Goal: Task Accomplishment & Management: Manage account settings

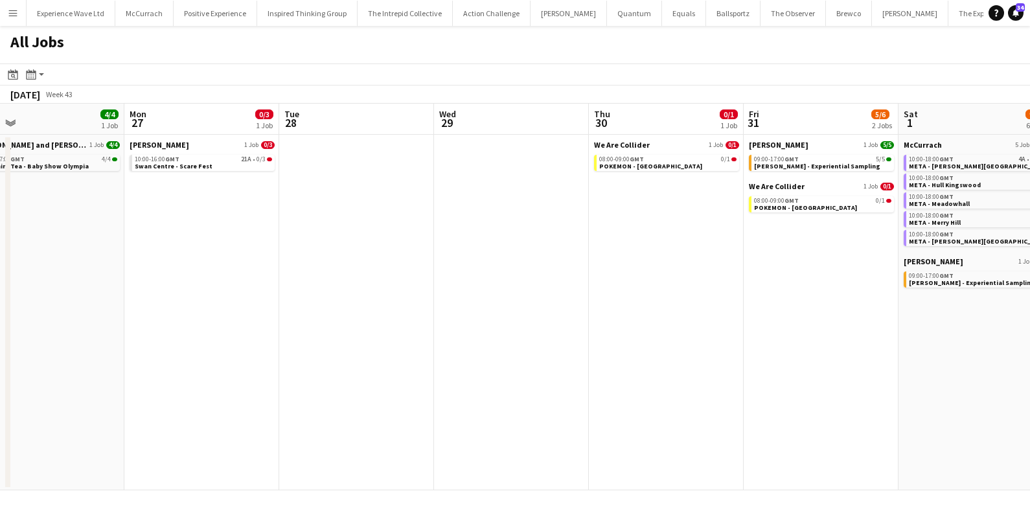
scroll to position [0, 328]
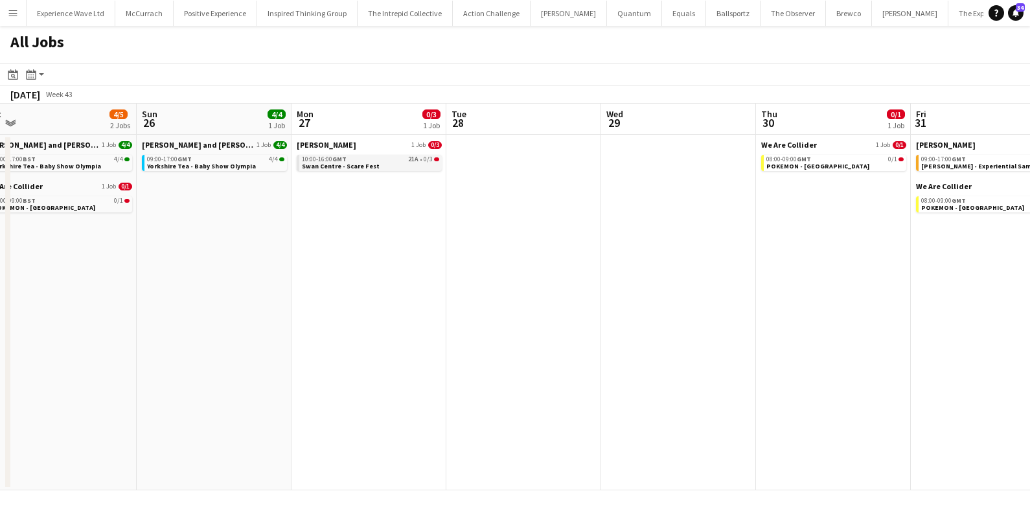
click at [365, 168] on span "Swan Centre - Scare Fest" at bounding box center [341, 166] width 78 height 8
click at [11, 9] on app-icon "Menu" at bounding box center [13, 13] width 10 height 10
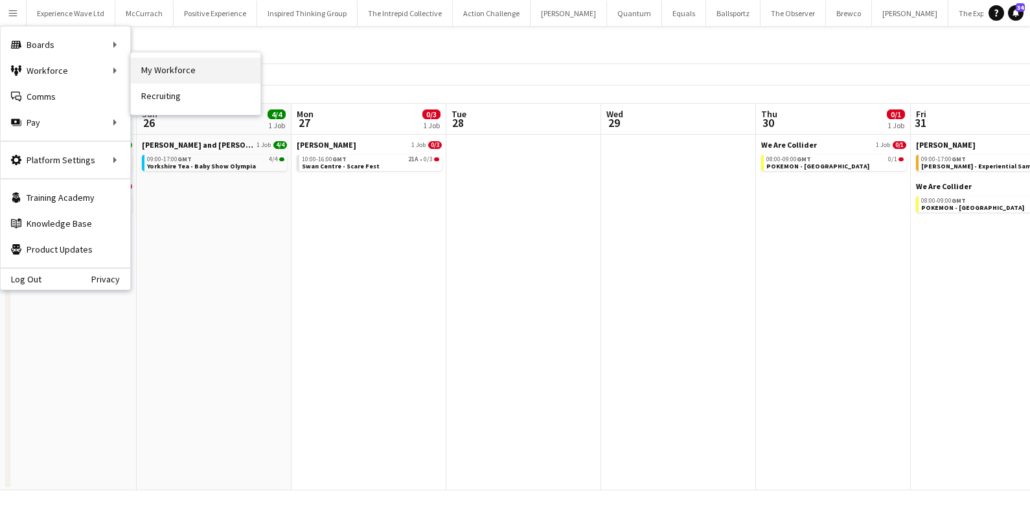
click at [181, 68] on link "My Workforce" at bounding box center [196, 71] width 130 height 26
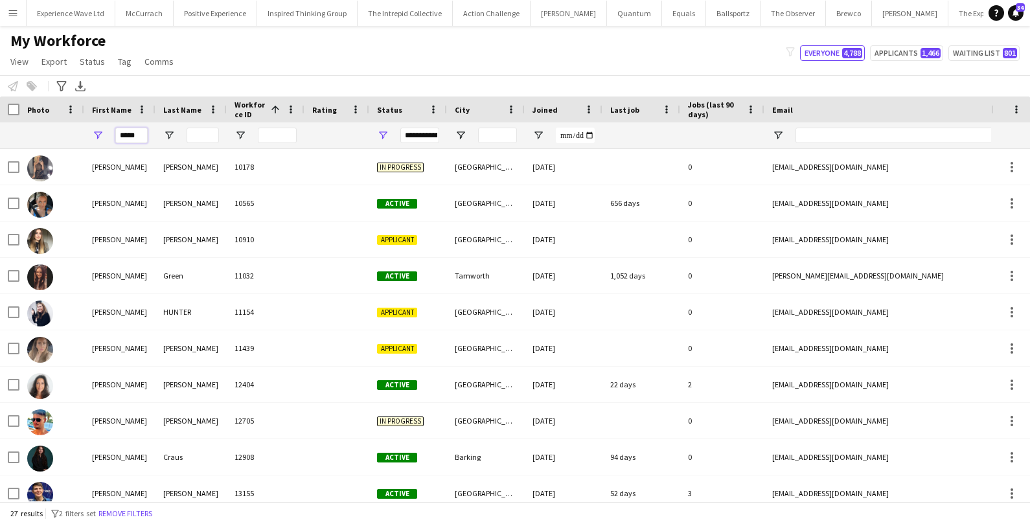
drag, startPoint x: 141, startPoint y: 135, endPoint x: 102, endPoint y: 134, distance: 38.2
click at [103, 135] on div "*****" at bounding box center [119, 135] width 71 height 26
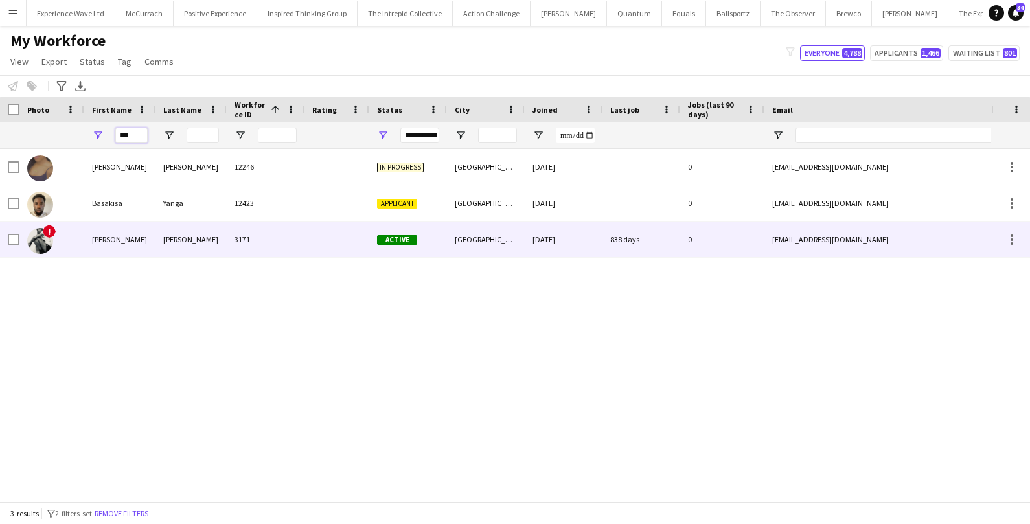
type input "***"
click at [185, 249] on div "Maynard" at bounding box center [190, 240] width 71 height 36
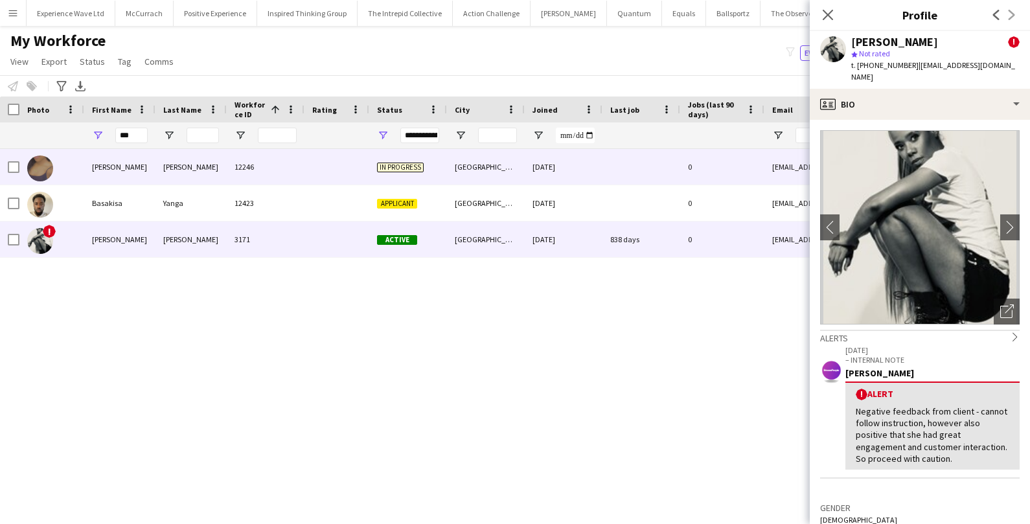
click at [242, 158] on div "12246" at bounding box center [266, 167] width 78 height 36
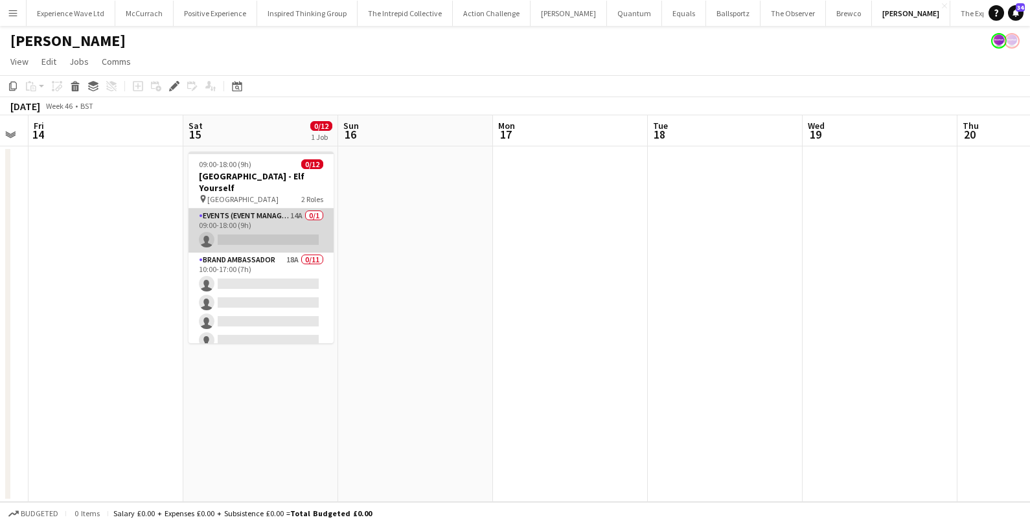
click at [274, 214] on app-card-role "Events (Event Manager) 14A 0/1 09:00-18:00 (9h) single-neutral-actions" at bounding box center [261, 231] width 145 height 44
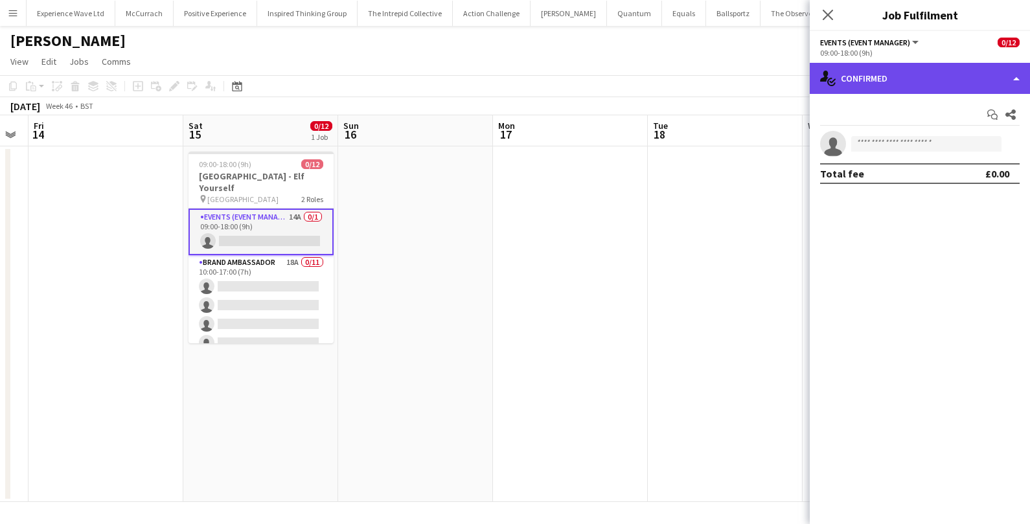
click at [931, 84] on div "single-neutral-actions-check-2 Confirmed" at bounding box center [920, 78] width 220 height 31
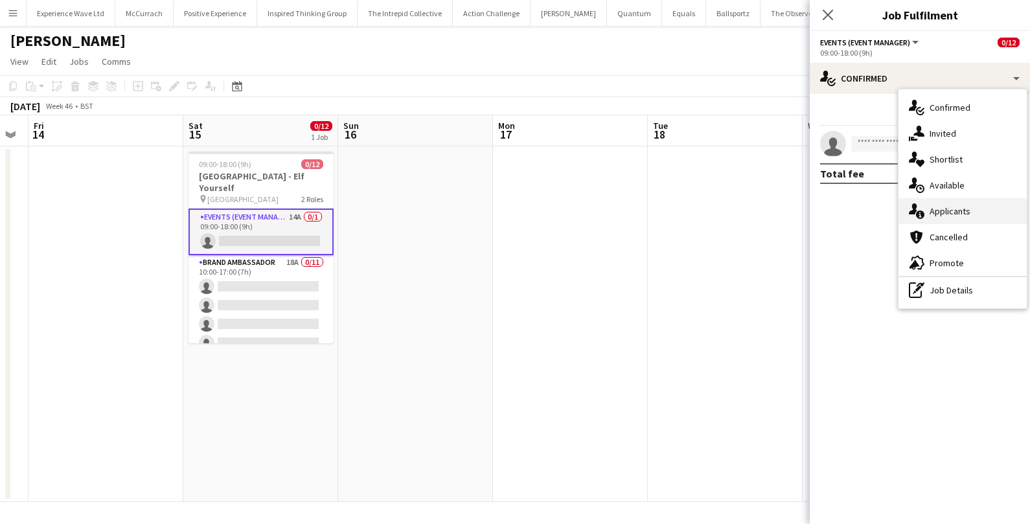
click at [930, 215] on span "Applicants" at bounding box center [950, 211] width 41 height 12
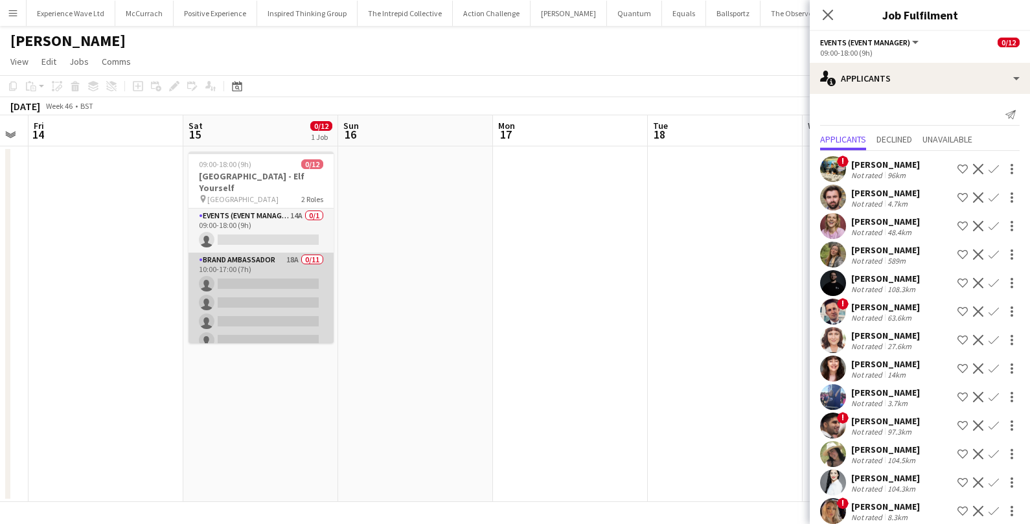
click at [286, 297] on app-card-role "Brand Ambassador 18A 0/11 10:00-17:00 (7h) single-neutral-actions single-neutra…" at bounding box center [261, 369] width 145 height 232
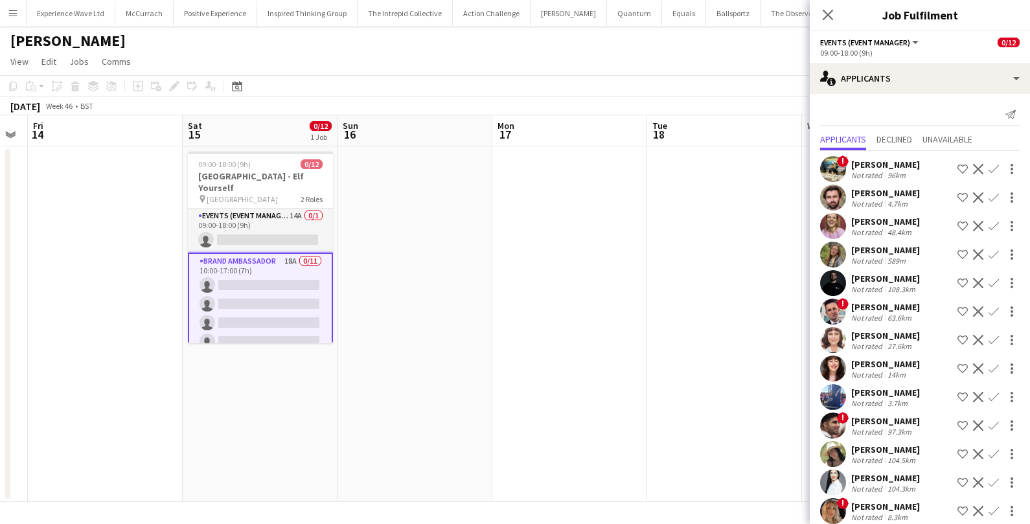
click at [286, 297] on app-card-role "Brand Ambassador 18A 0/11 10:00-17:00 (7h) single-neutral-actions single-neutra…" at bounding box center [260, 370] width 145 height 234
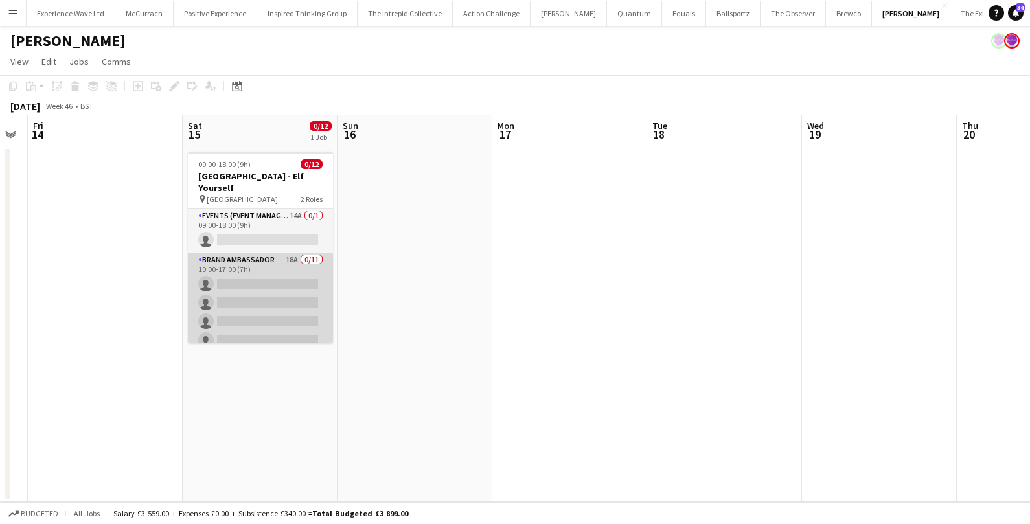
click at [286, 297] on app-card-role "Brand Ambassador 18A 0/11 10:00-17:00 (7h) single-neutral-actions single-neutra…" at bounding box center [260, 369] width 145 height 232
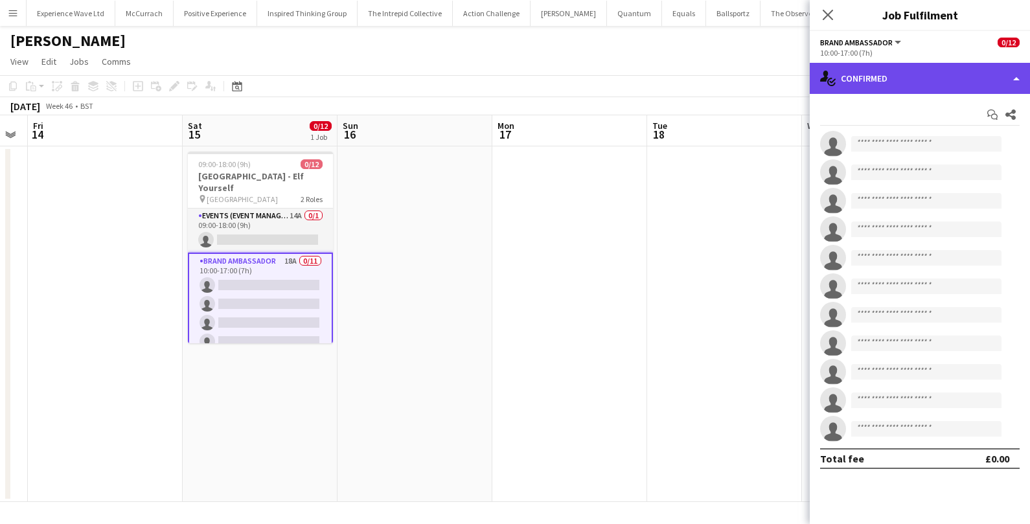
click at [936, 89] on div "single-neutral-actions-check-2 Confirmed" at bounding box center [920, 78] width 220 height 31
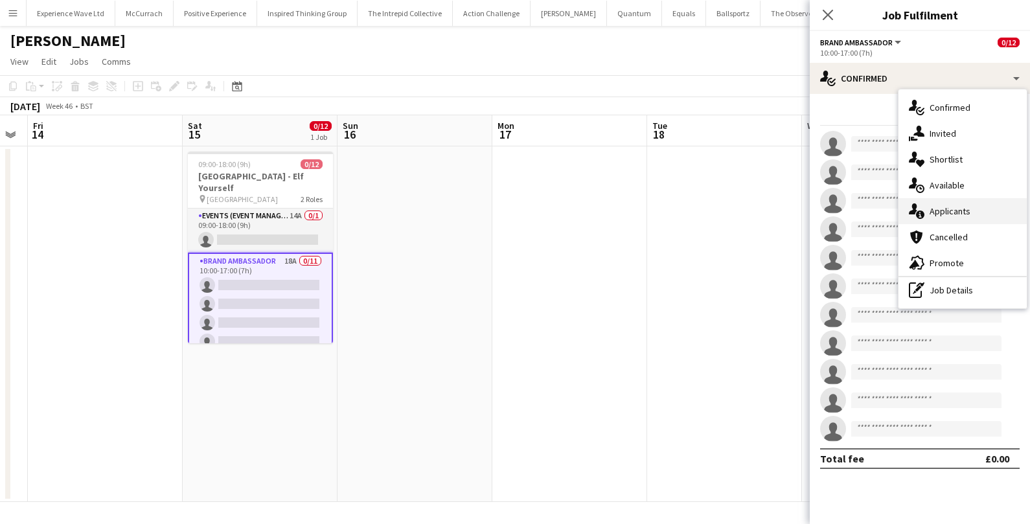
click at [926, 222] on div "single-neutral-actions-information Applicants" at bounding box center [962, 211] width 128 height 26
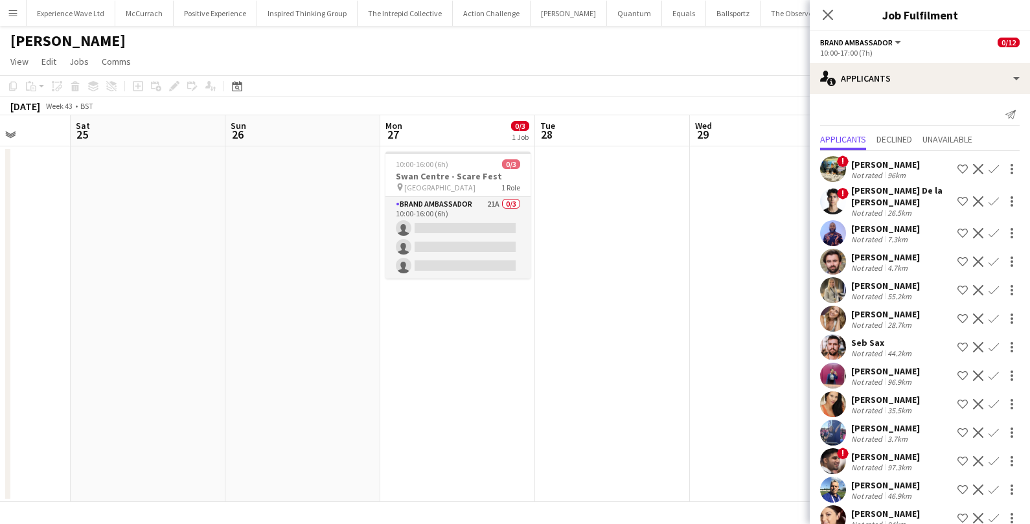
scroll to position [0, 551]
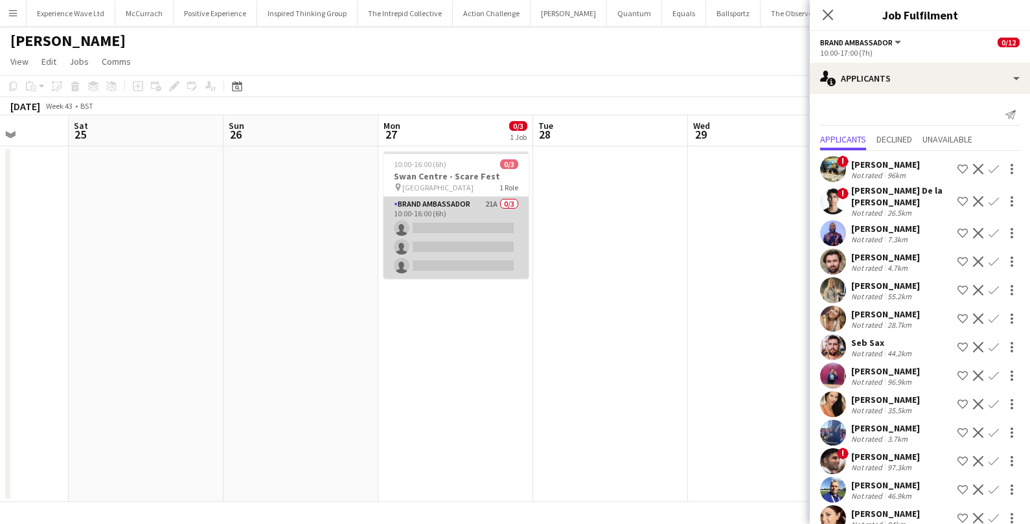
click at [443, 237] on app-card-role "Brand Ambassador 21A 0/3 10:00-16:00 (6h) single-neutral-actions single-neutral…" at bounding box center [455, 238] width 145 height 82
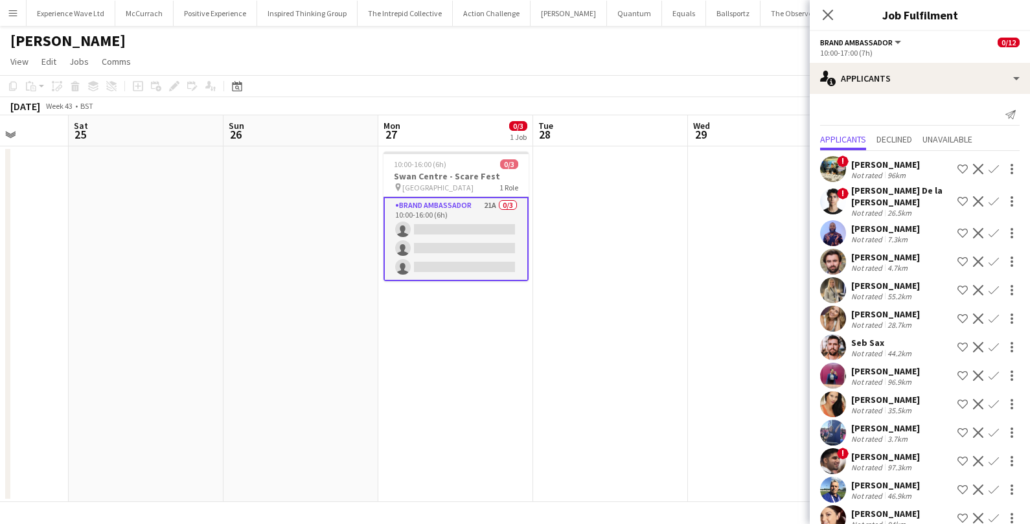
click at [453, 238] on app-card-role "Brand Ambassador 21A 0/3 10:00-16:00 (6h) single-neutral-actions single-neutral…" at bounding box center [455, 239] width 145 height 84
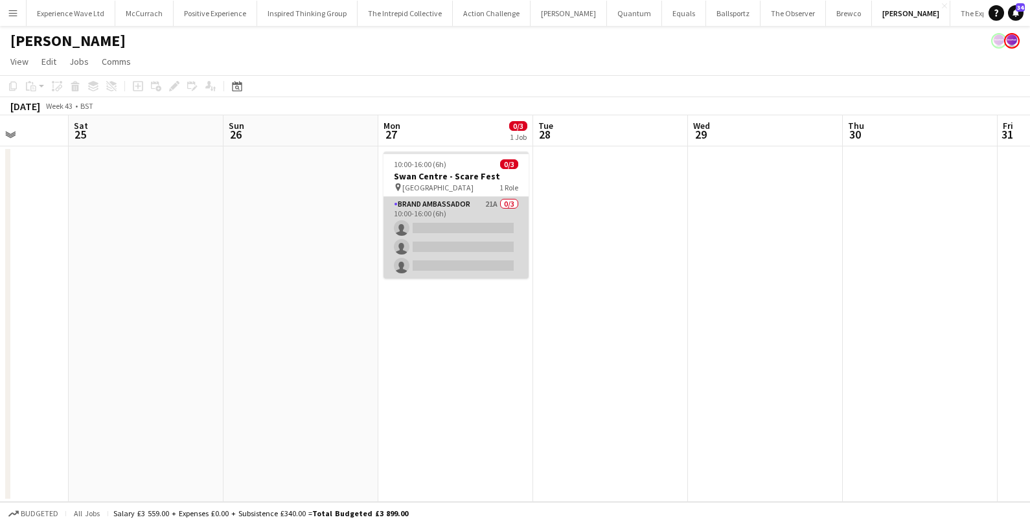
click at [453, 238] on app-card-role "Brand Ambassador 21A 0/3 10:00-16:00 (6h) single-neutral-actions single-neutral…" at bounding box center [455, 238] width 145 height 82
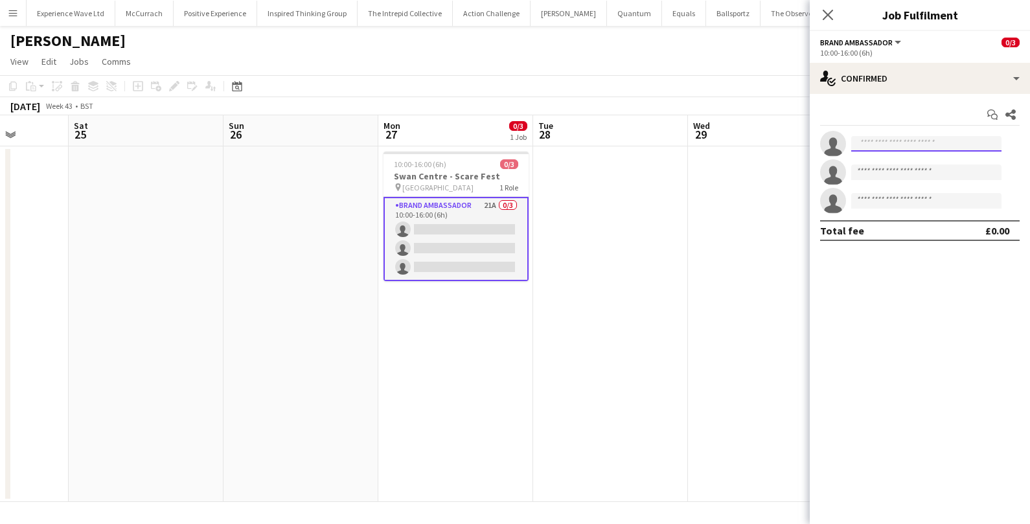
click at [962, 145] on input at bounding box center [926, 144] width 150 height 16
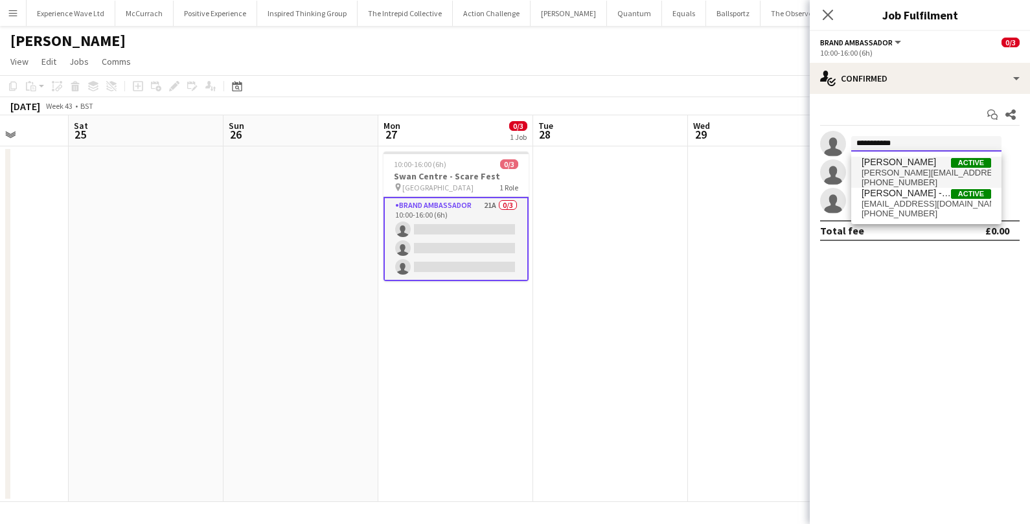
type input "**********"
click at [928, 172] on span "jessica.eglf@icloud.com" at bounding box center [927, 173] width 130 height 10
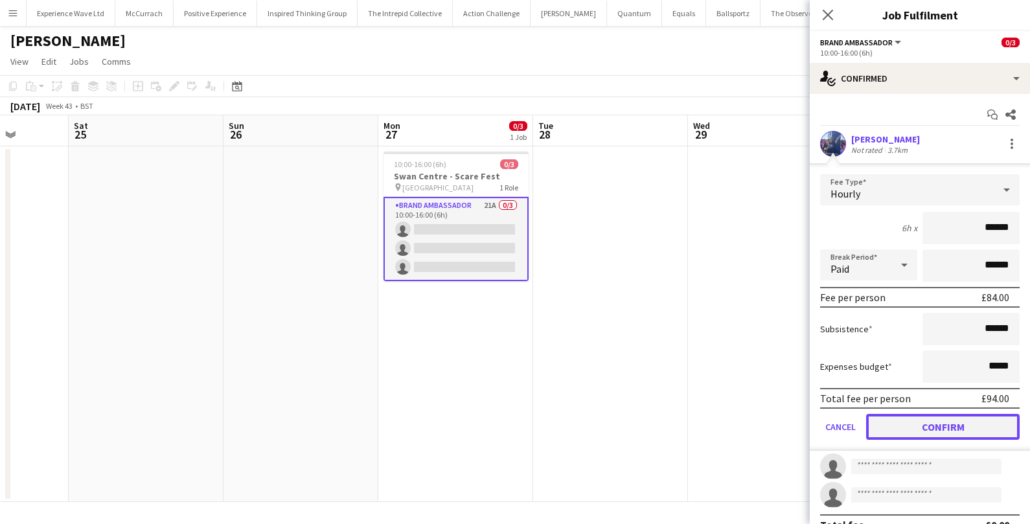
click at [932, 433] on button "Confirm" at bounding box center [943, 427] width 154 height 26
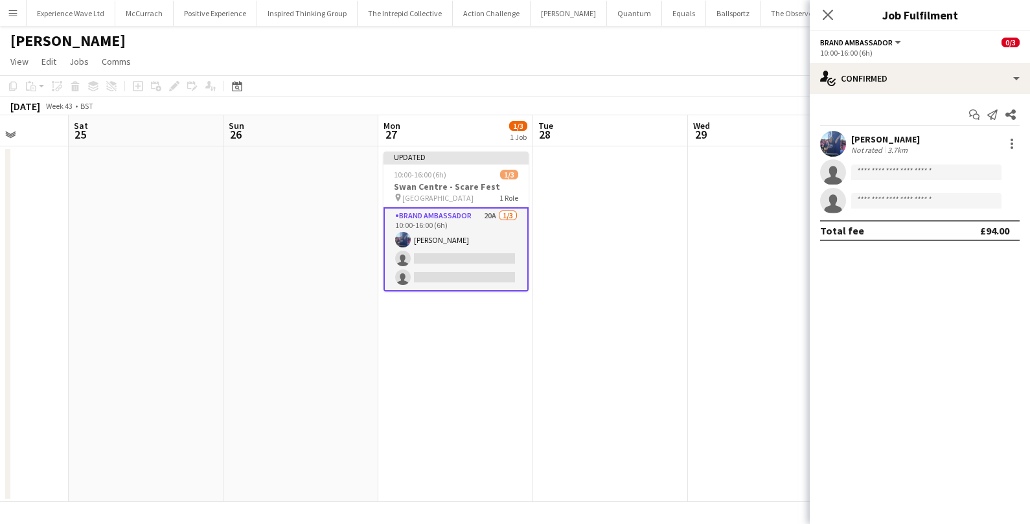
click at [642, 334] on app-date-cell at bounding box center [610, 324] width 155 height 356
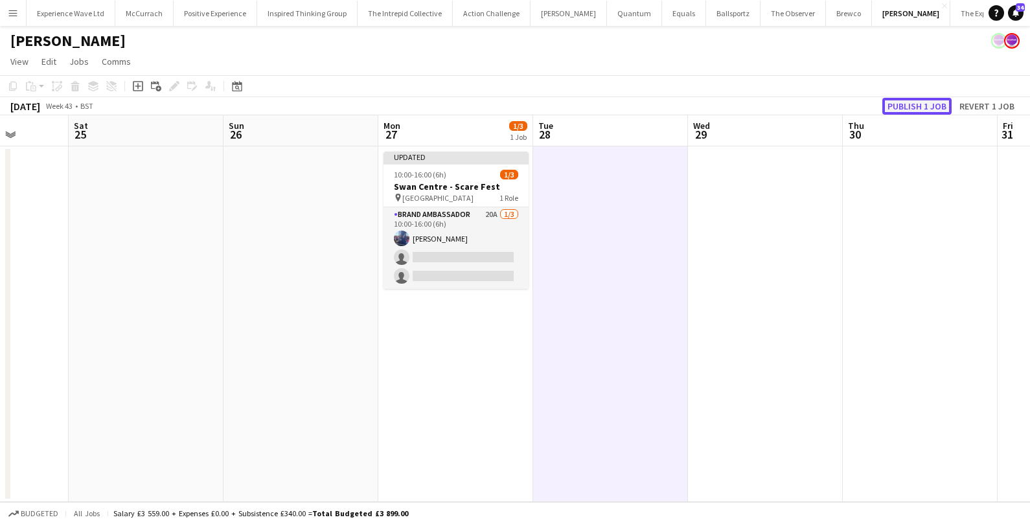
click at [923, 107] on button "Publish 1 job" at bounding box center [916, 106] width 69 height 17
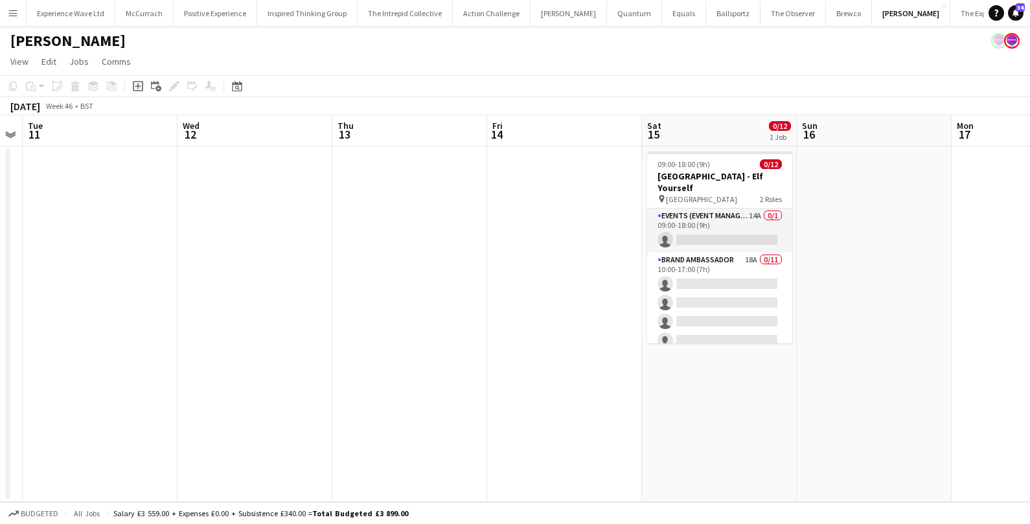
scroll to position [0, 450]
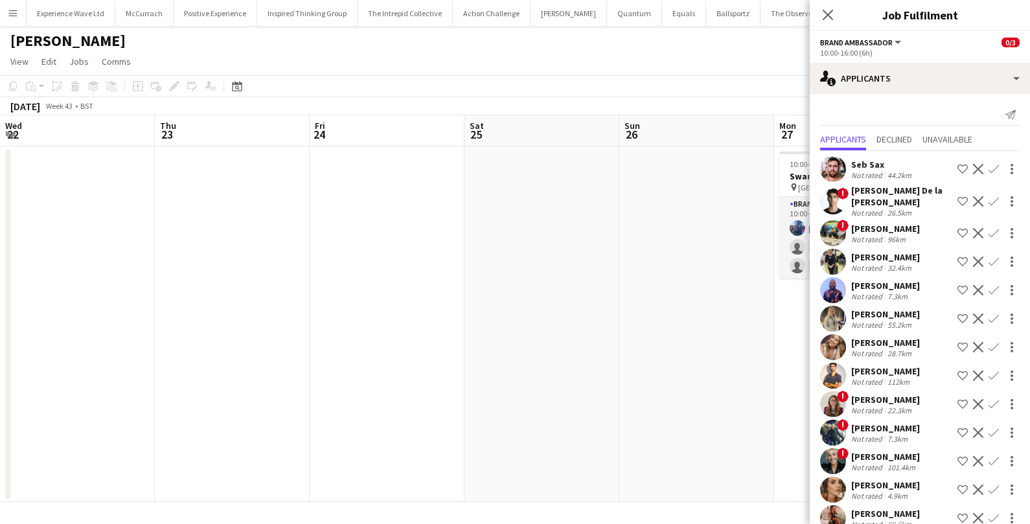
scroll to position [0, 446]
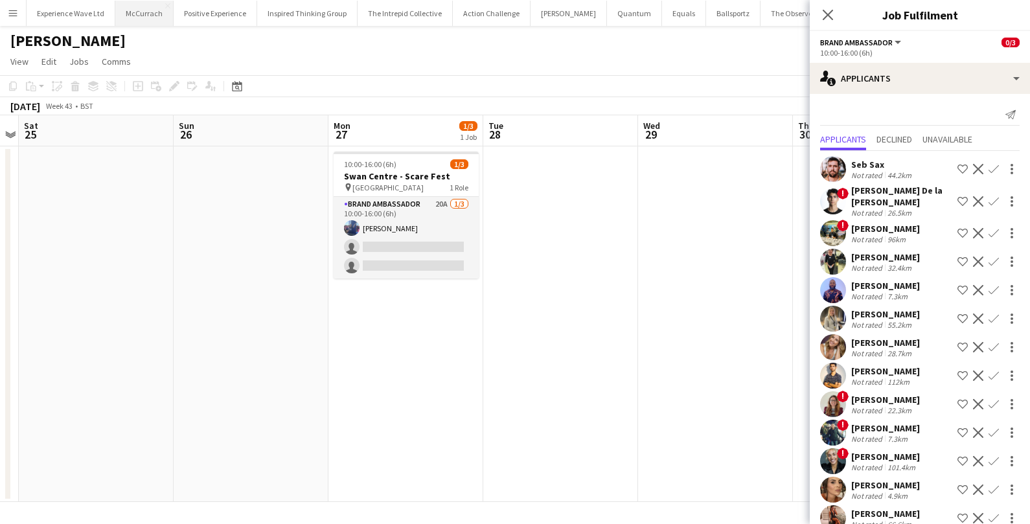
click at [150, 14] on button "McCurrach Close" at bounding box center [144, 13] width 58 height 25
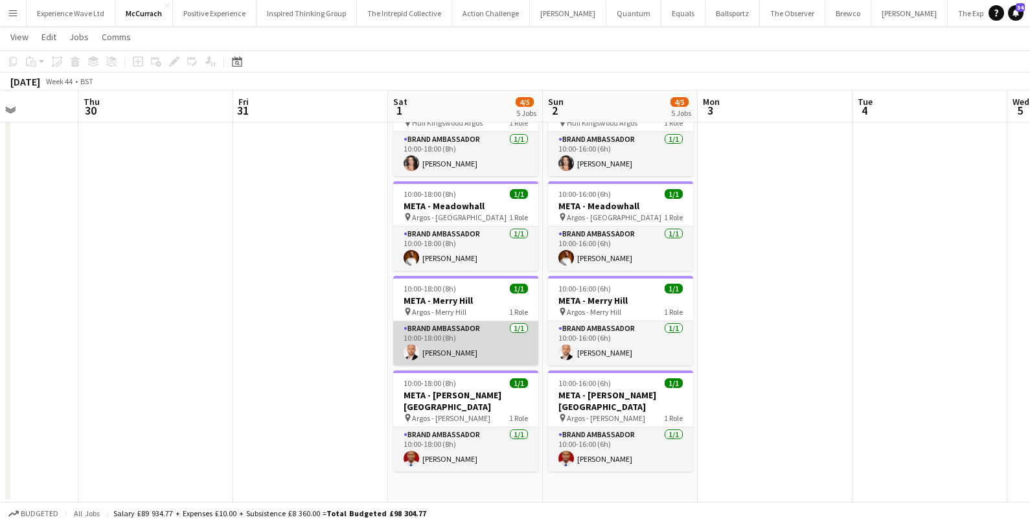
scroll to position [0, 542]
click at [466, 341] on app-card-role "Brand Ambassador [DATE] 10:00-18:00 (8h) [PERSON_NAME]" at bounding box center [465, 343] width 145 height 44
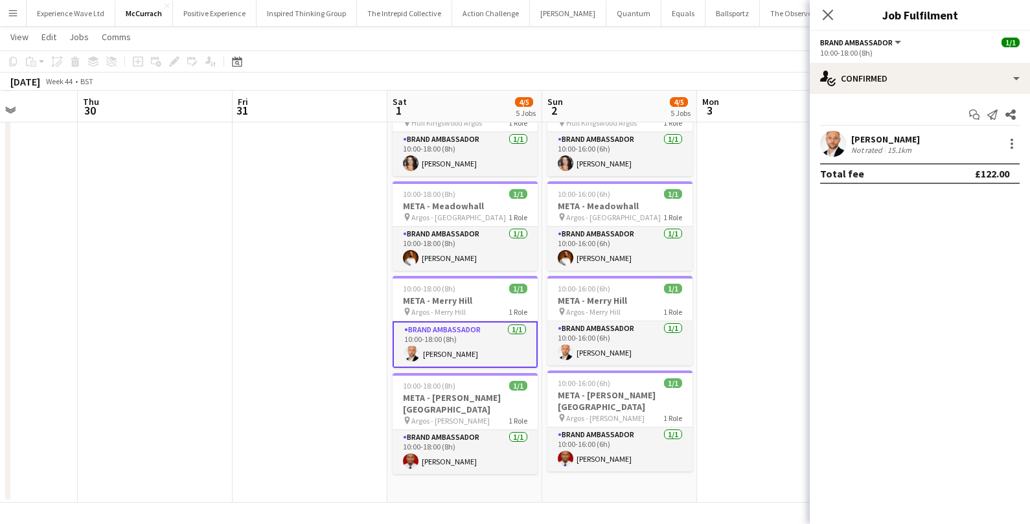
click at [1014, 152] on div "[PERSON_NAME] Not rated 15.1km" at bounding box center [920, 144] width 220 height 26
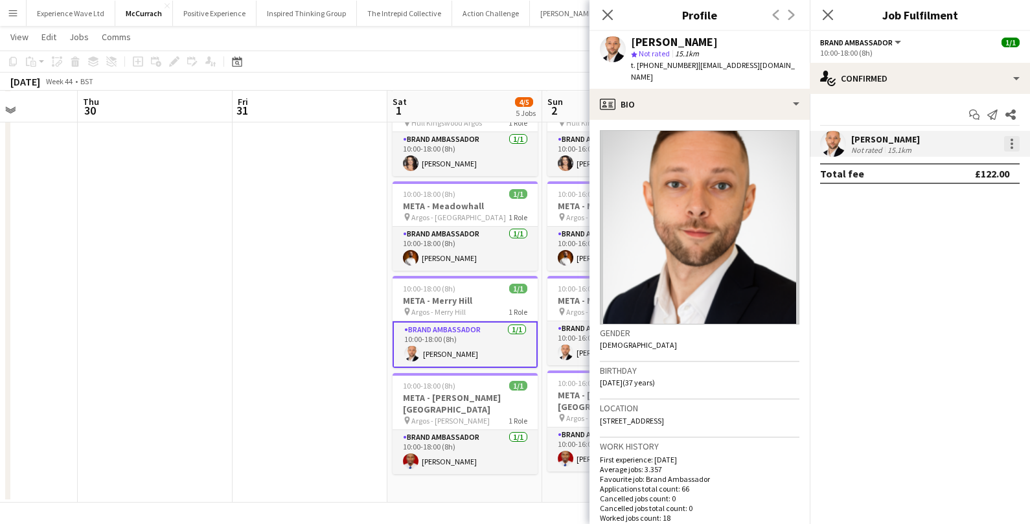
click at [1014, 148] on div at bounding box center [1012, 144] width 16 height 16
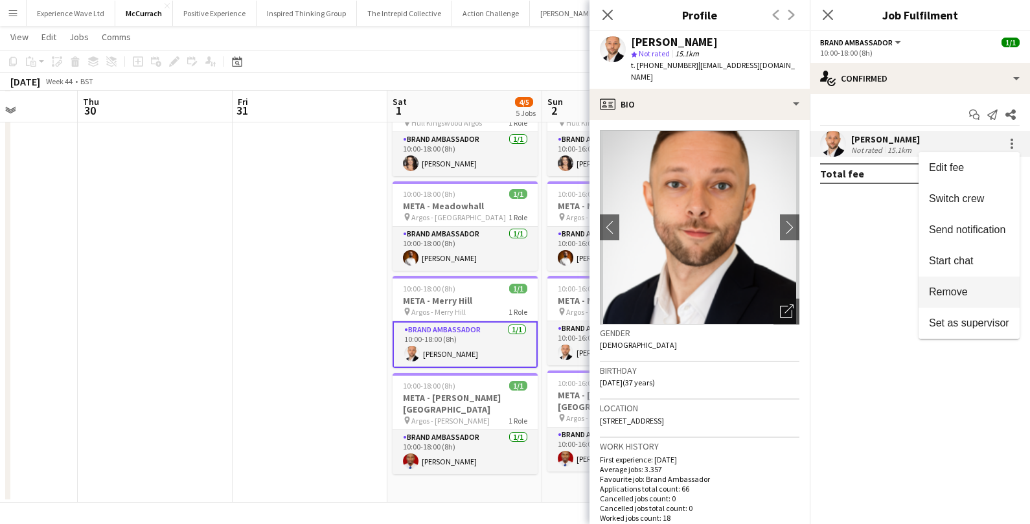
click at [935, 288] on span "Remove" at bounding box center [948, 291] width 39 height 11
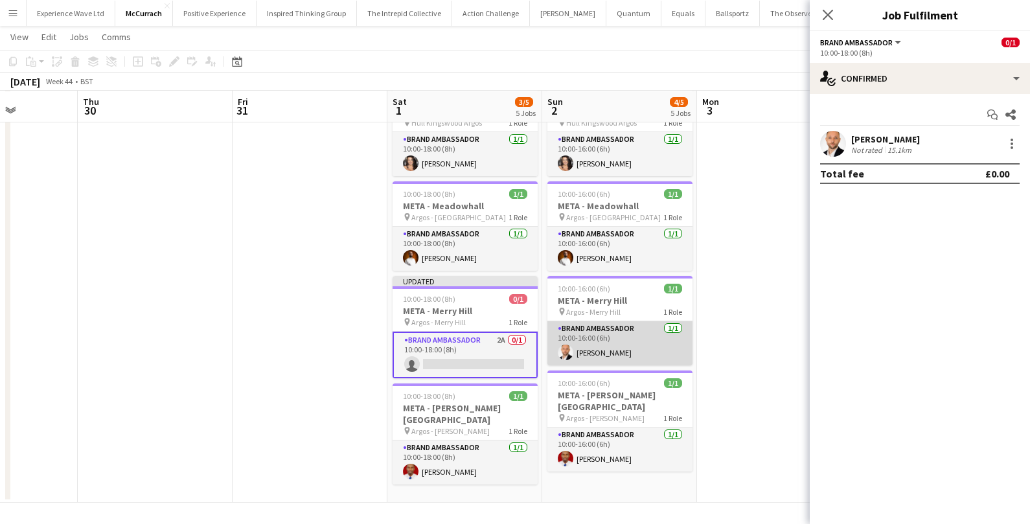
click at [603, 343] on app-card-role "Brand Ambassador [DATE] 10:00-16:00 (6h) [PERSON_NAME]" at bounding box center [619, 343] width 145 height 44
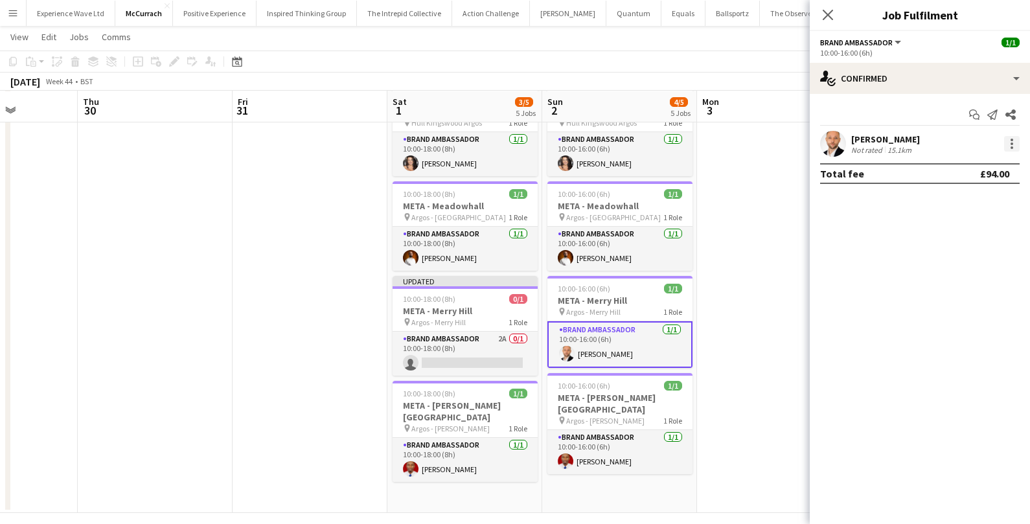
click at [1011, 146] on div at bounding box center [1012, 147] width 3 height 3
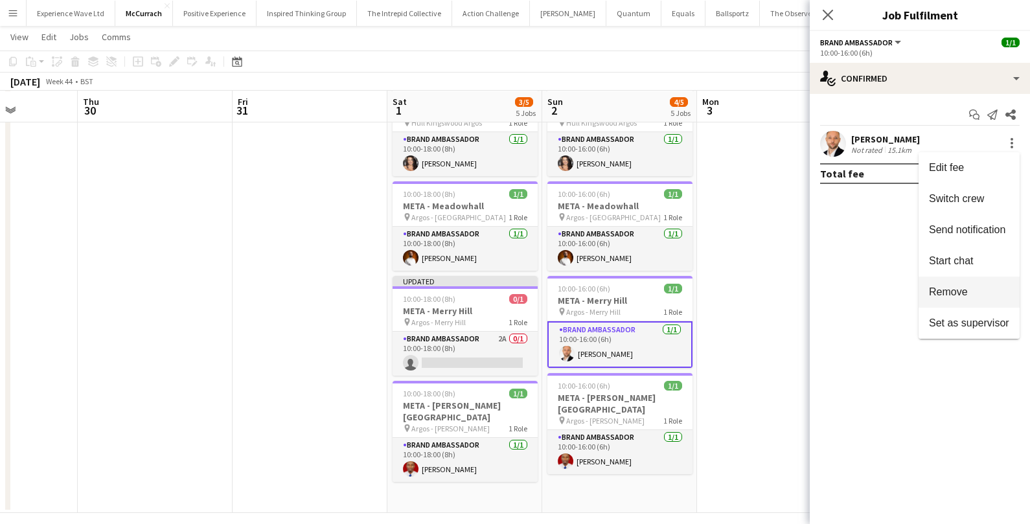
click at [952, 290] on span "Remove" at bounding box center [948, 291] width 39 height 11
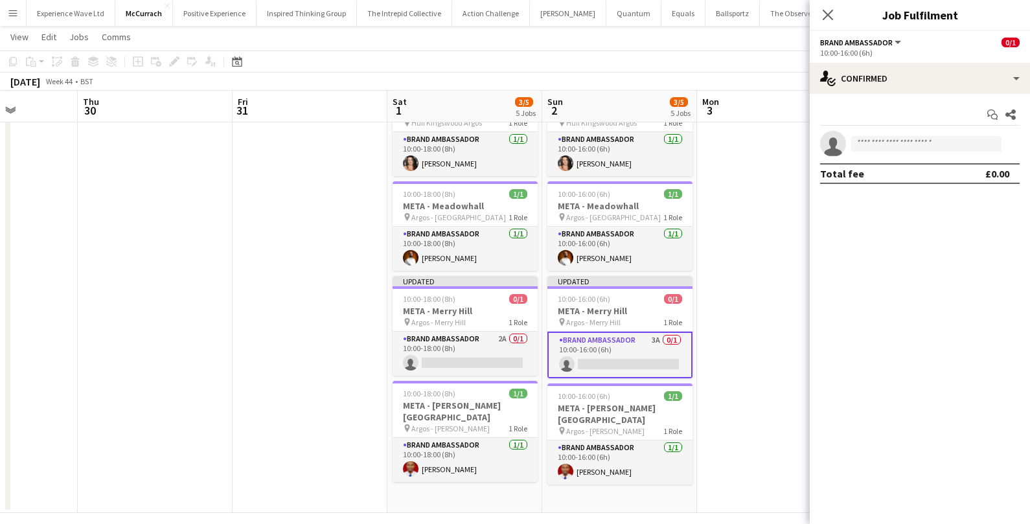
click at [787, 321] on app-date-cell at bounding box center [774, 244] width 155 height 538
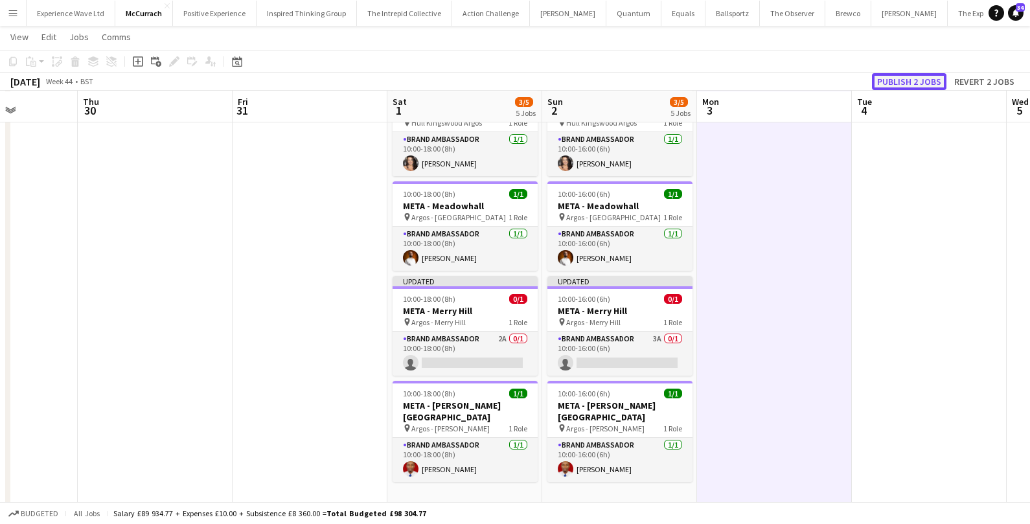
click at [930, 84] on button "Publish 2 jobs" at bounding box center [909, 81] width 74 height 17
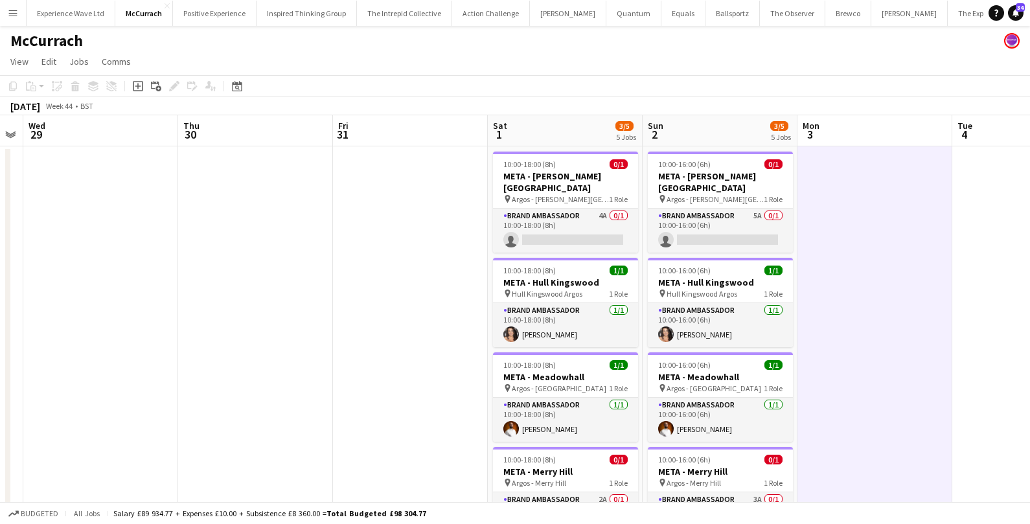
scroll to position [0, 444]
